Goal: Transaction & Acquisition: Book appointment/travel/reservation

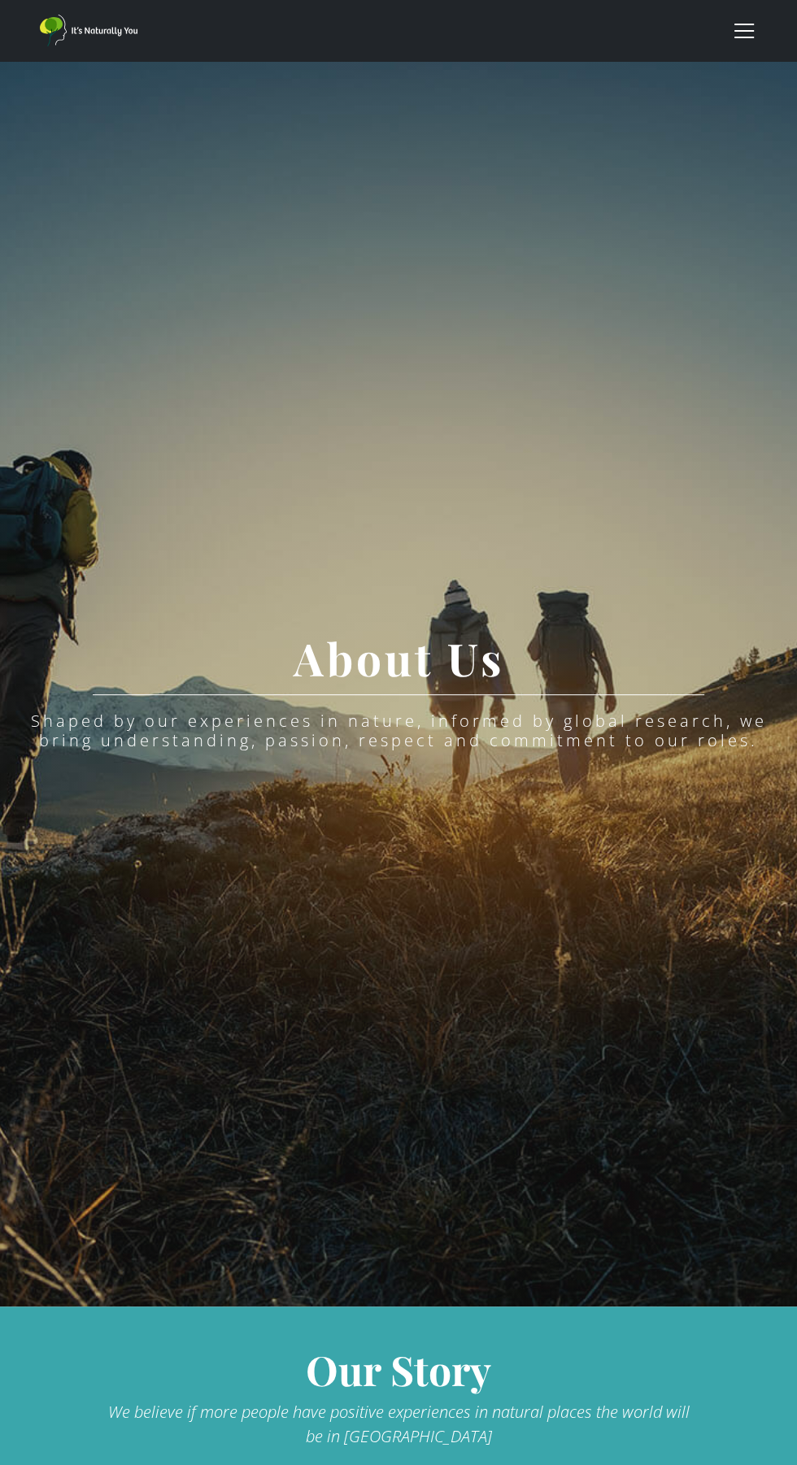
click at [742, 37] on div "menu" at bounding box center [744, 38] width 20 height 2
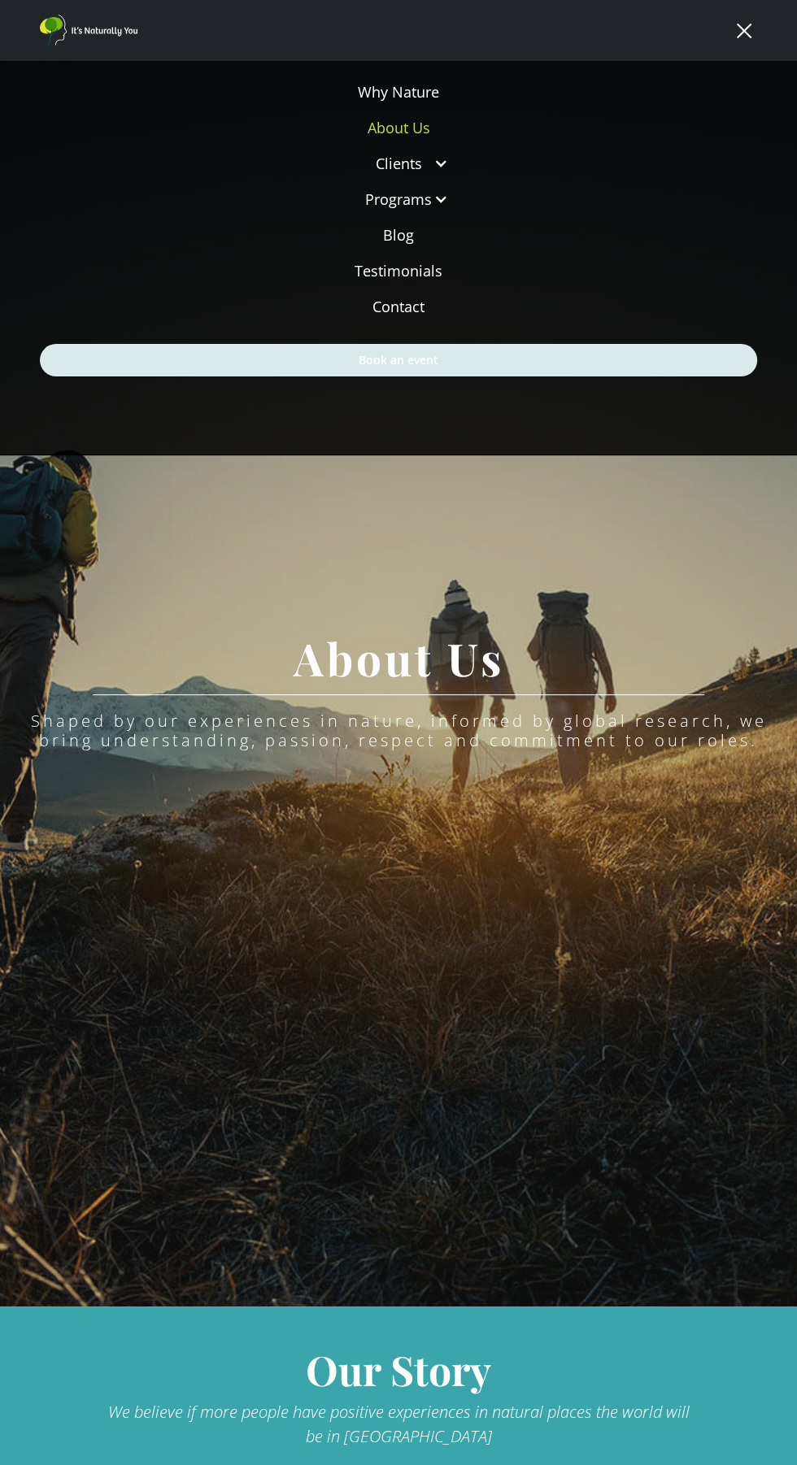
click at [329, 358] on link "Book an event" at bounding box center [398, 360] width 717 height 33
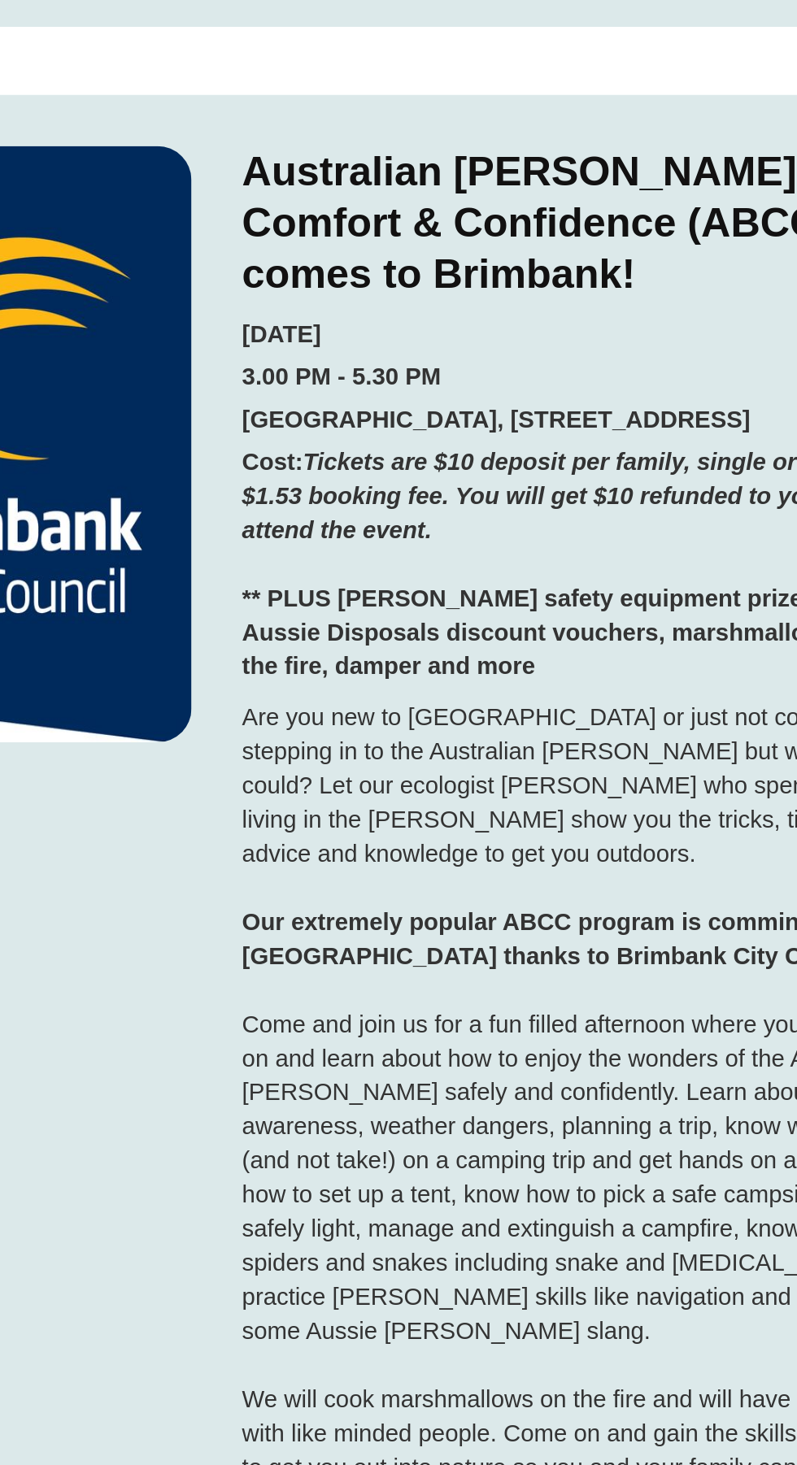
scroll to position [3194, 0]
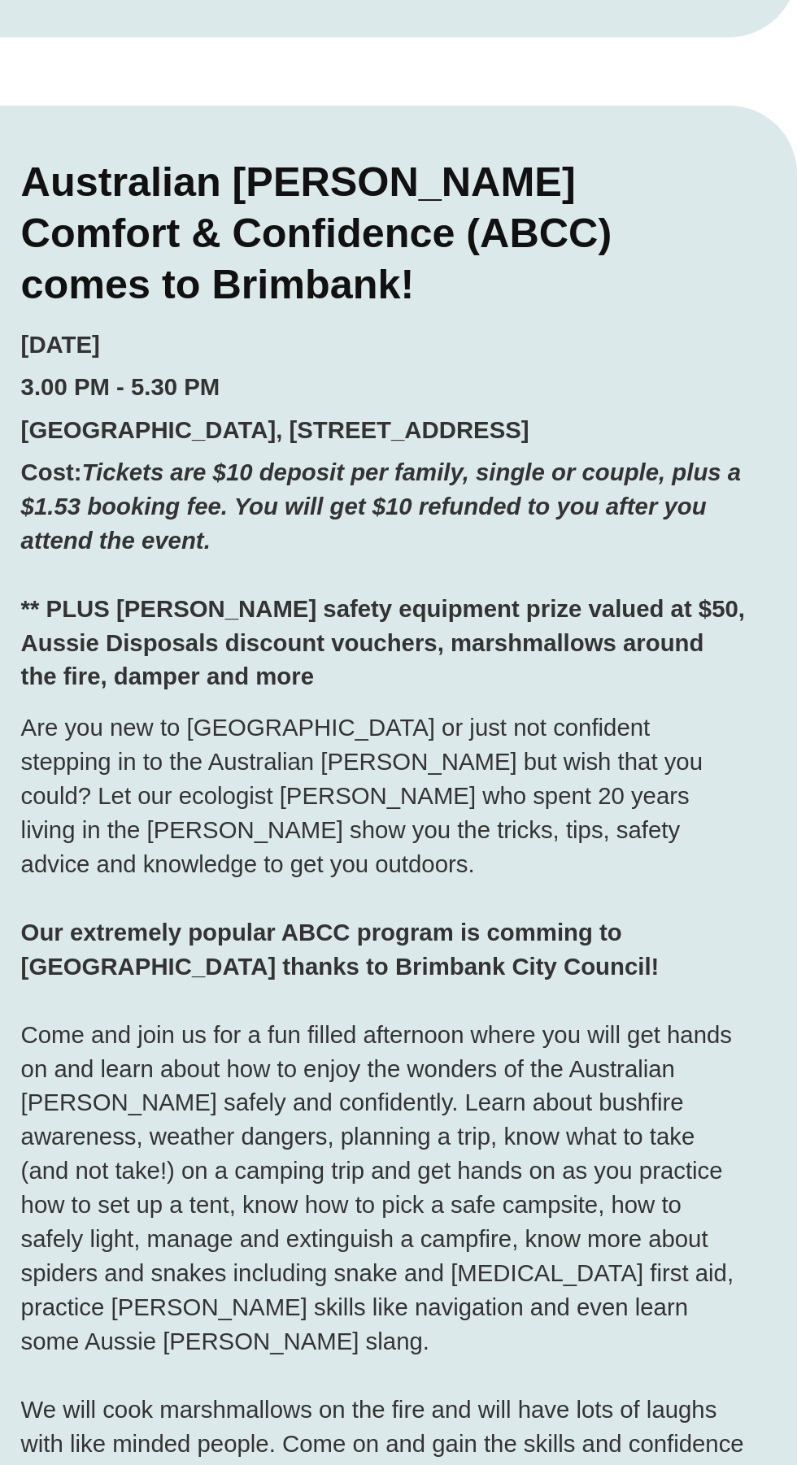
scroll to position [3194, 0]
